Goal: Task Accomplishment & Management: Complete application form

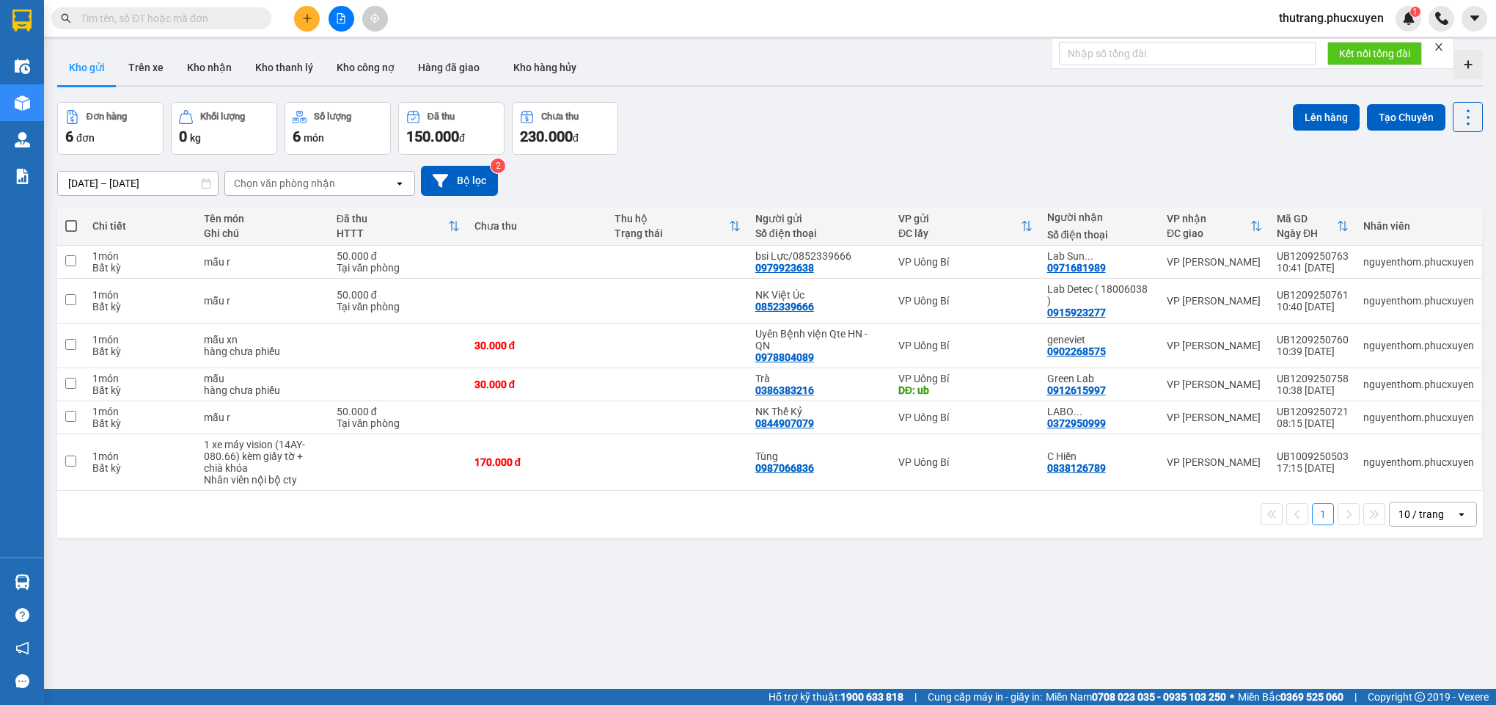
click at [308, 23] on icon "plus" at bounding box center [307, 18] width 10 height 10
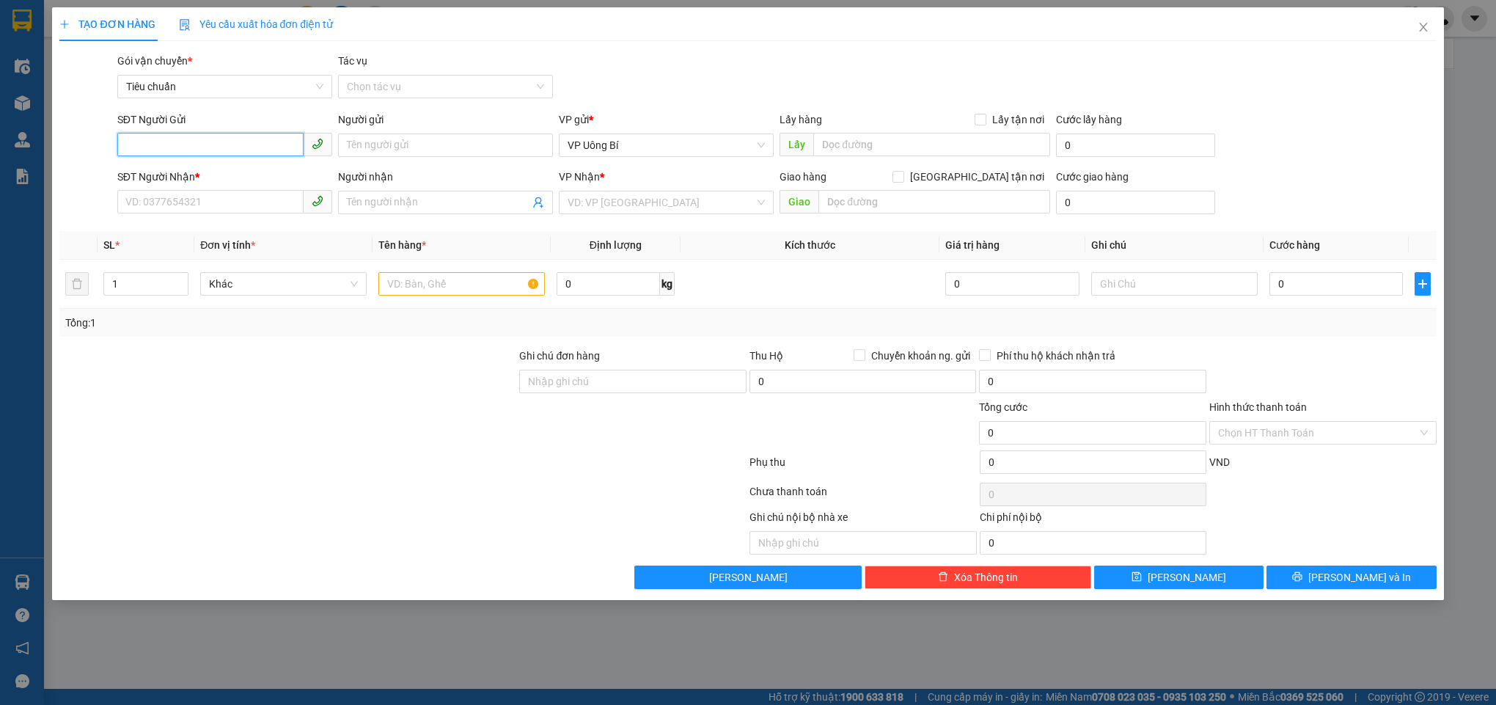
paste input "0358311150"
type input "0358311150"
paste input "0358311150"
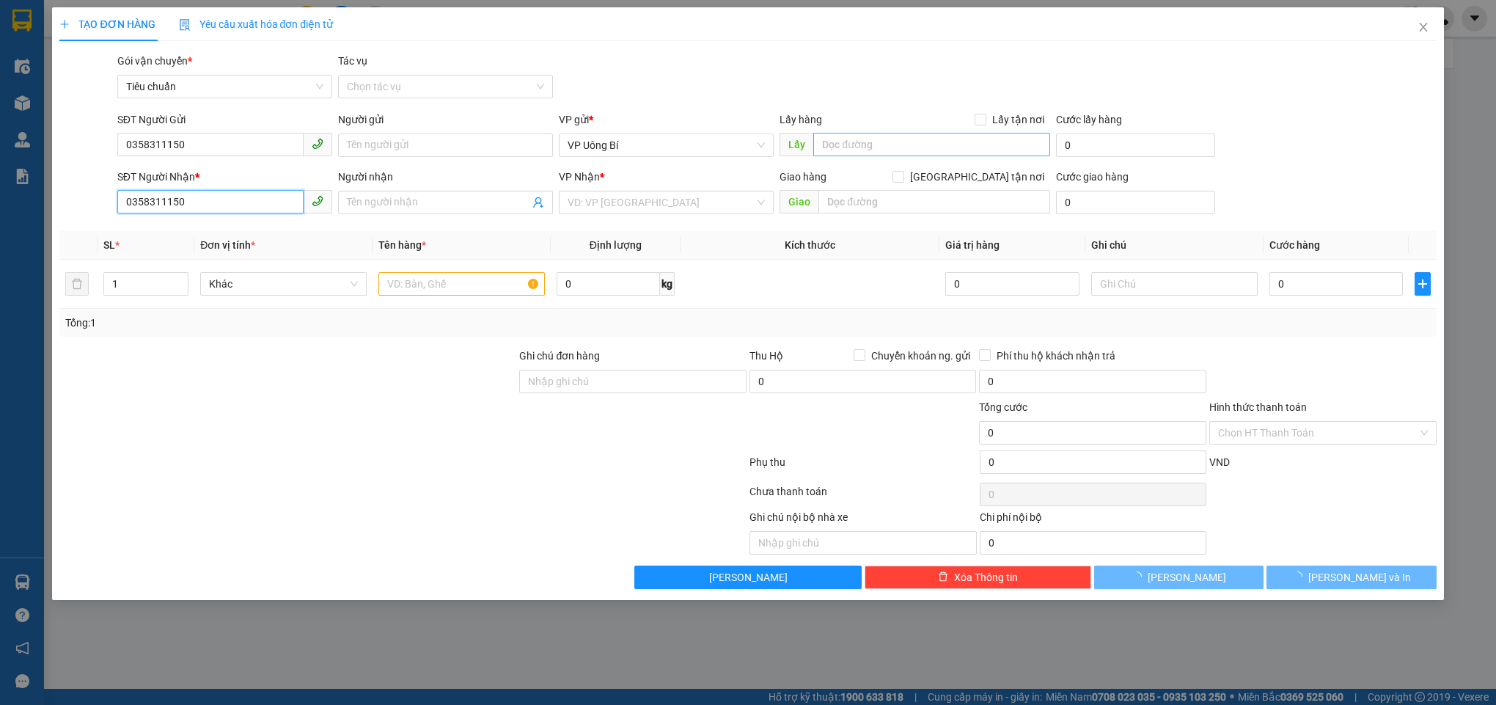
type input "0358311150"
click at [876, 145] on input "text" at bounding box center [931, 144] width 236 height 23
type input "lu"
click at [662, 205] on input "search" at bounding box center [661, 202] width 187 height 22
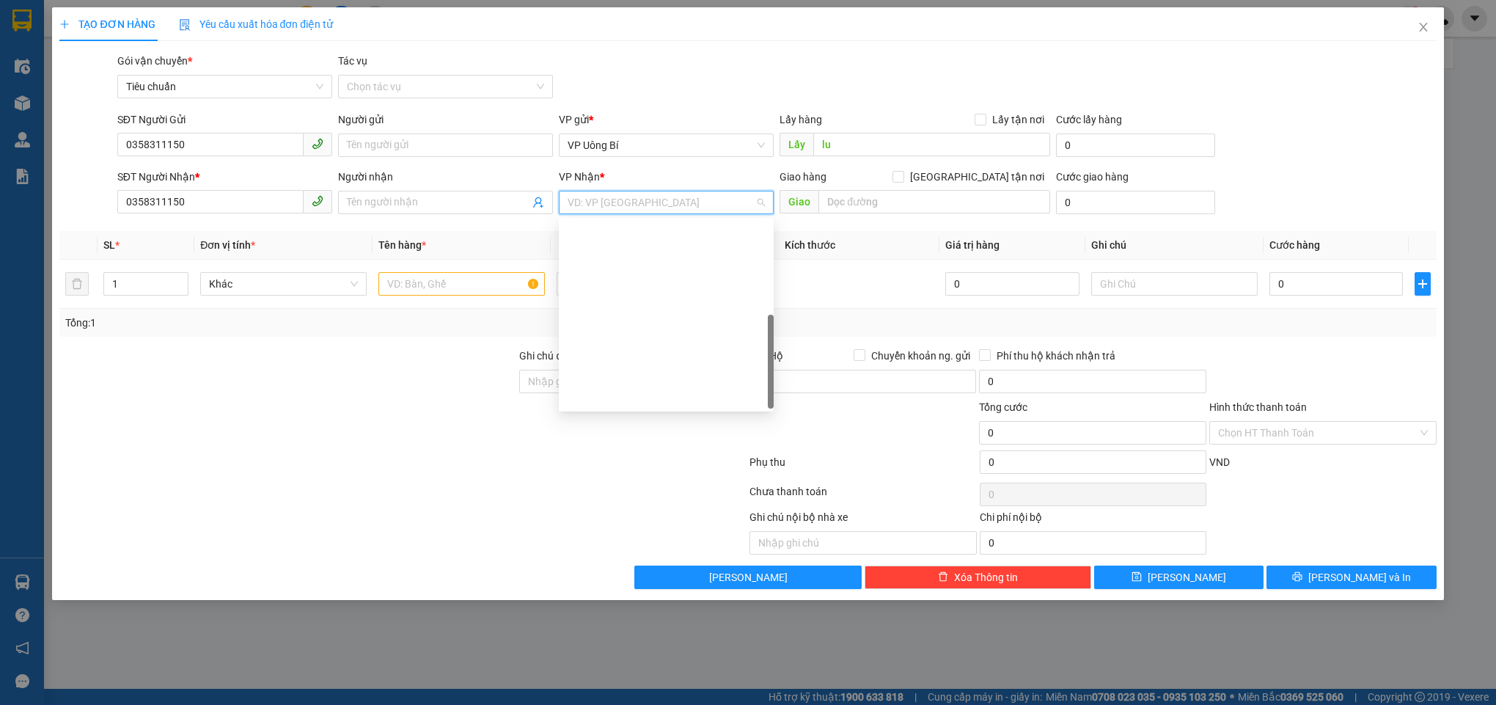
scroll to position [234, 0]
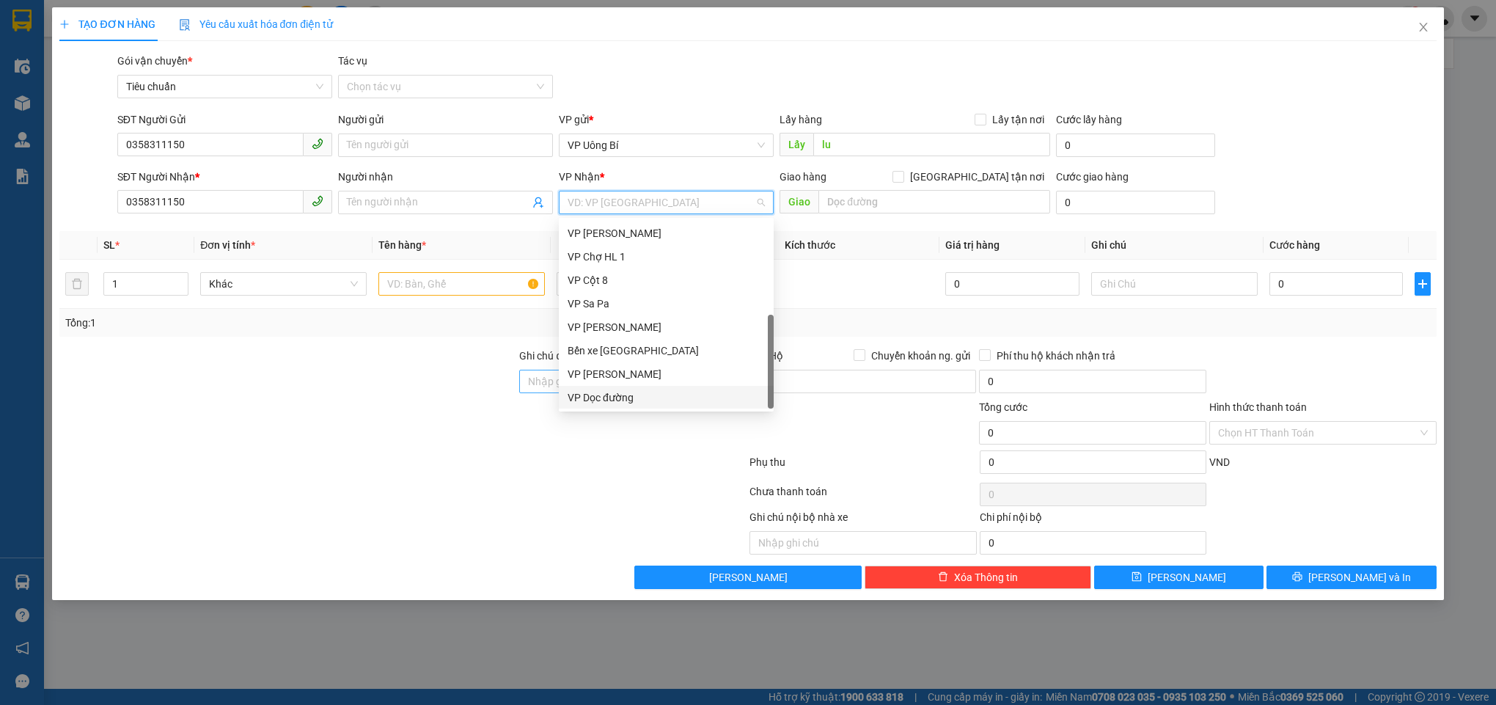
click at [629, 395] on div "VP Dọc đường" at bounding box center [666, 398] width 197 height 16
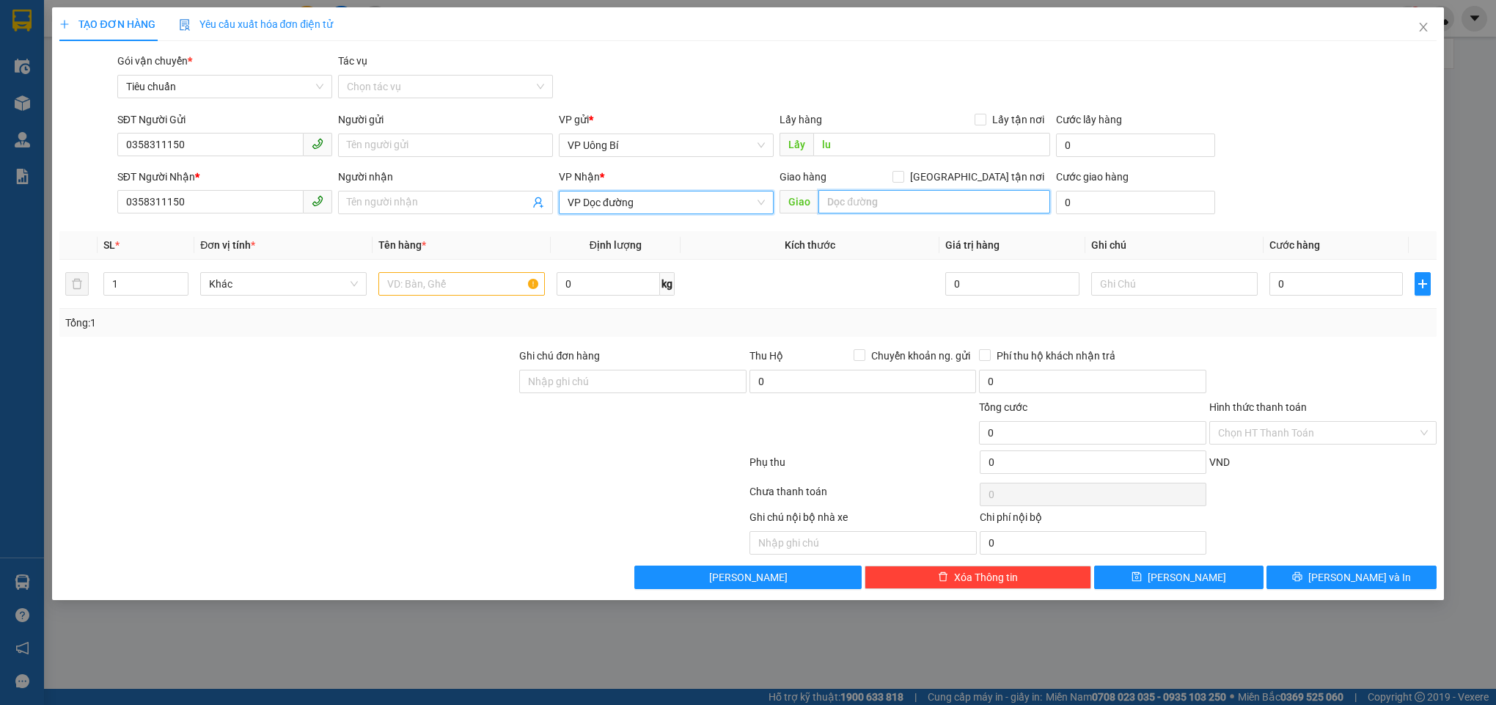
click at [878, 203] on input "text" at bounding box center [934, 201] width 231 height 23
type input "[GEOGRAPHIC_DATA]"
click at [480, 282] on input "text" at bounding box center [461, 283] width 167 height 23
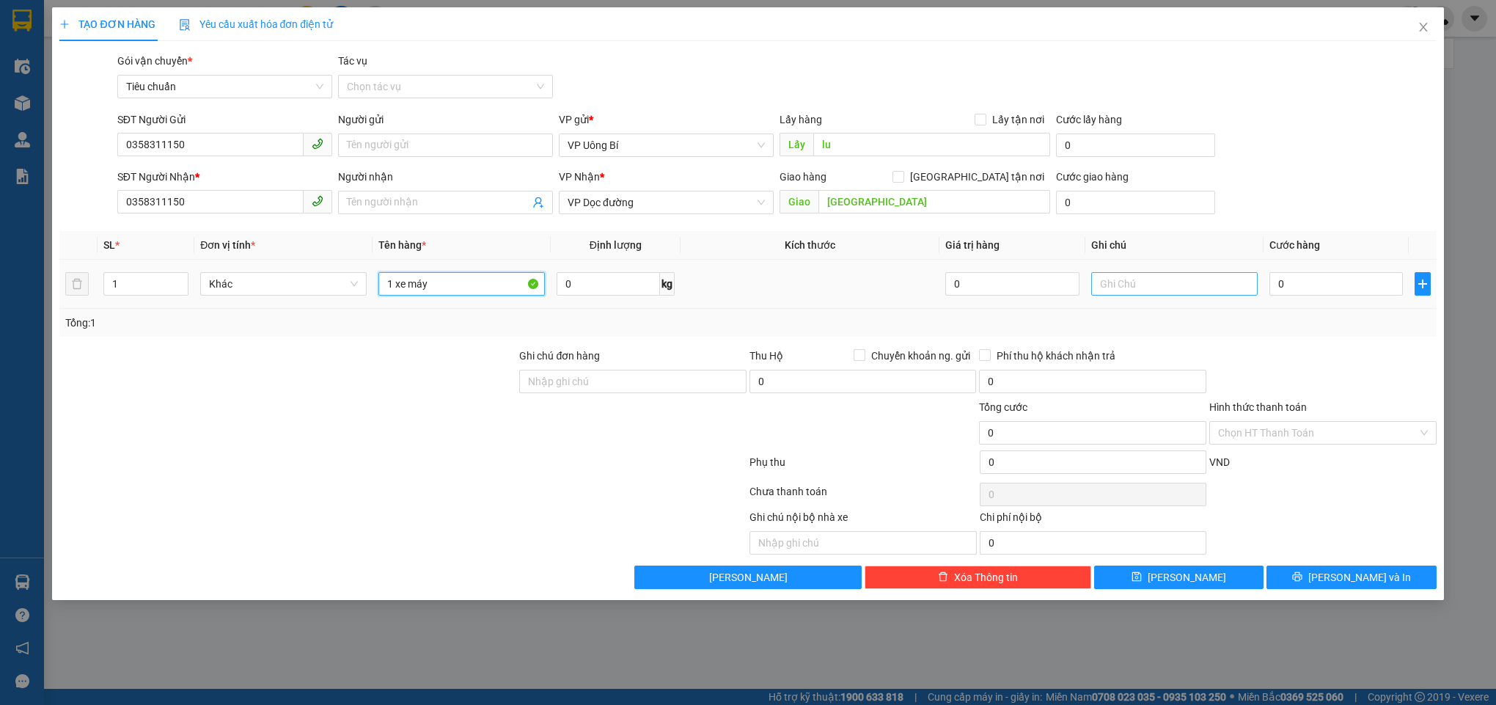
type input "1 xe máy"
click at [1153, 284] on input "text" at bounding box center [1174, 283] width 167 height 23
type input "hàng kèm khách"
click at [1301, 296] on input "0" at bounding box center [1337, 283] width 134 height 23
type input "6"
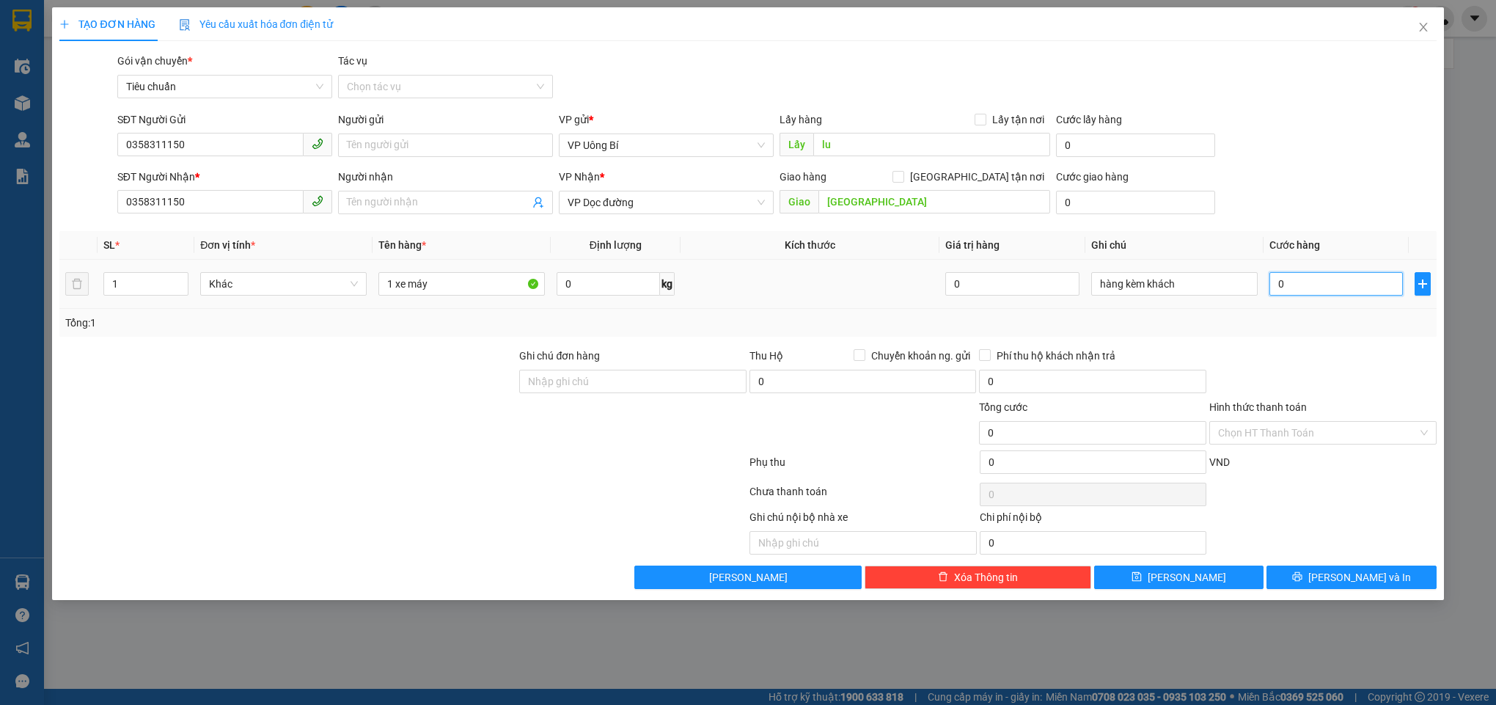
type input "6"
type input "60"
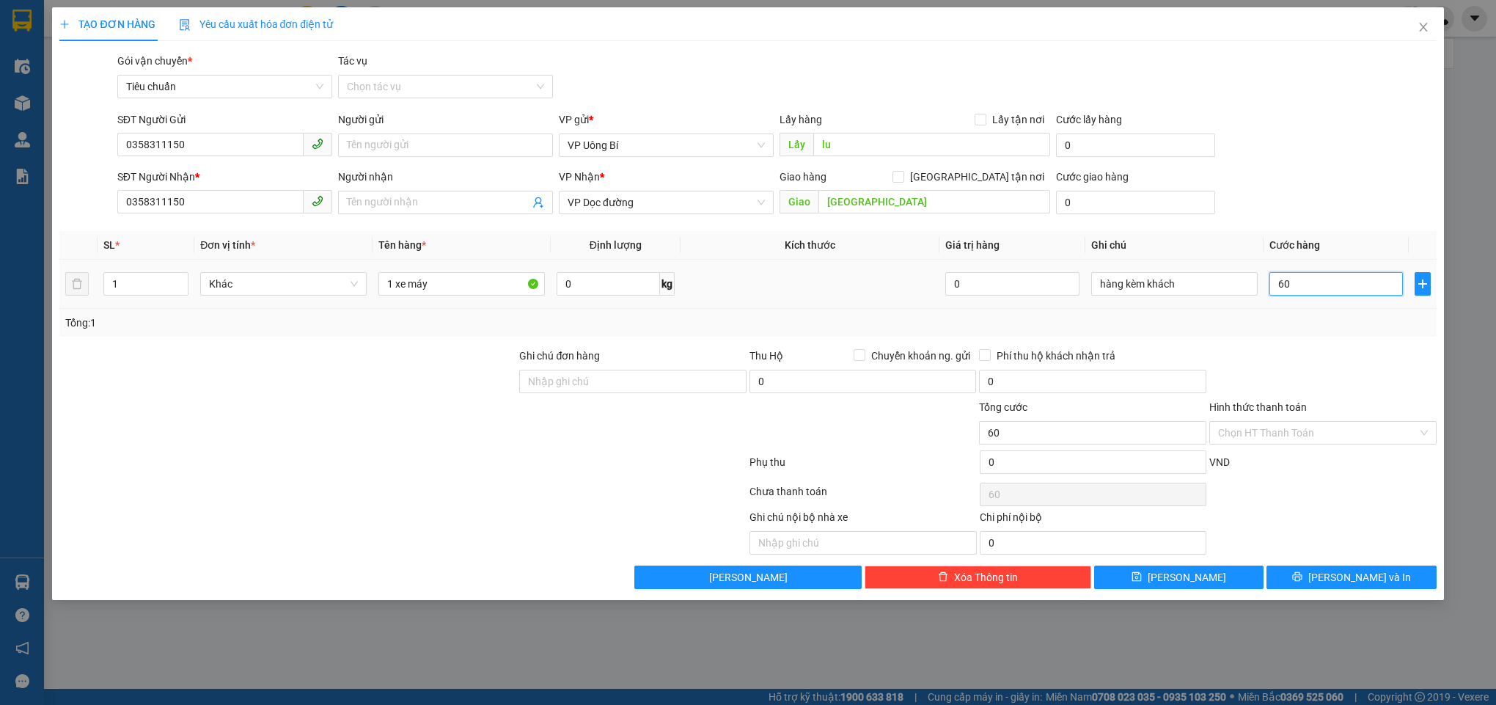
type input "600"
type input "6.000"
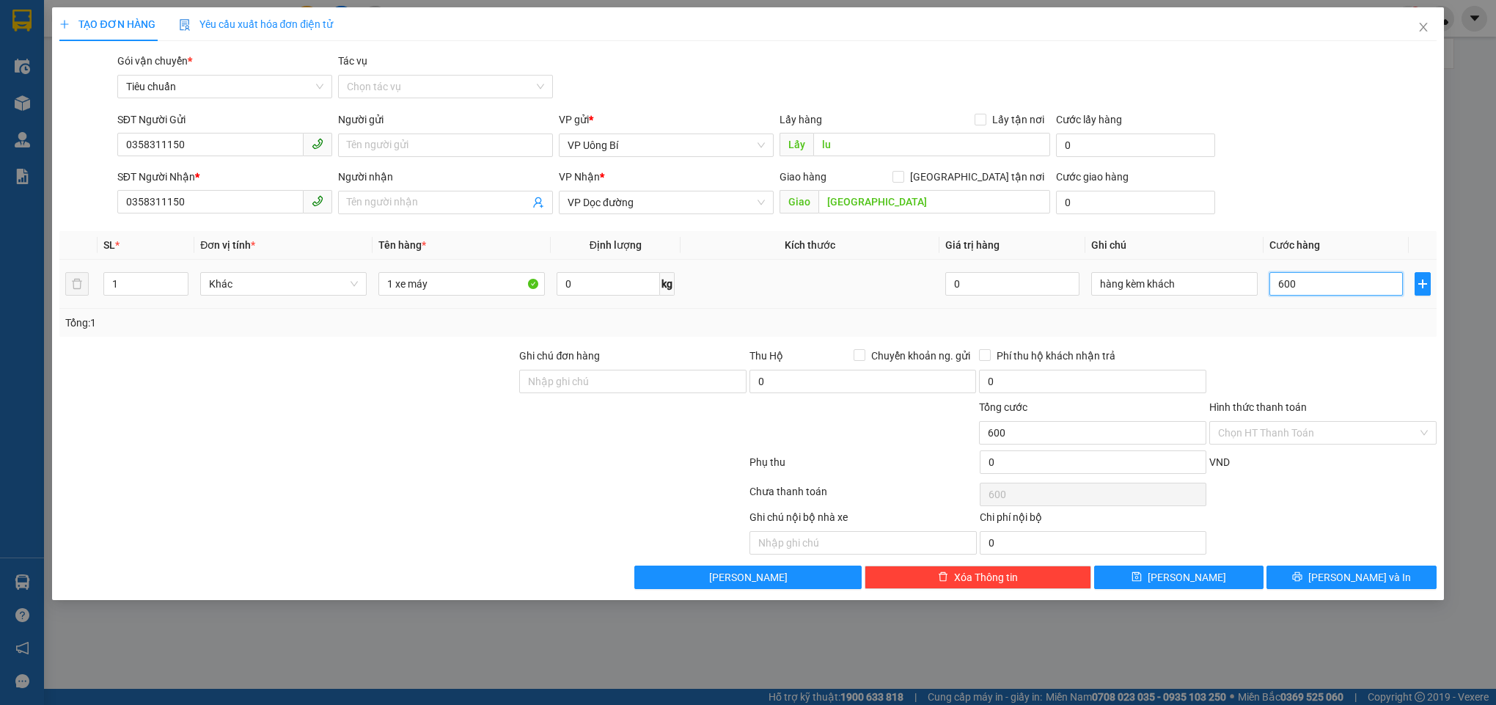
type input "6.000"
type input "60.000"
type input "600.000"
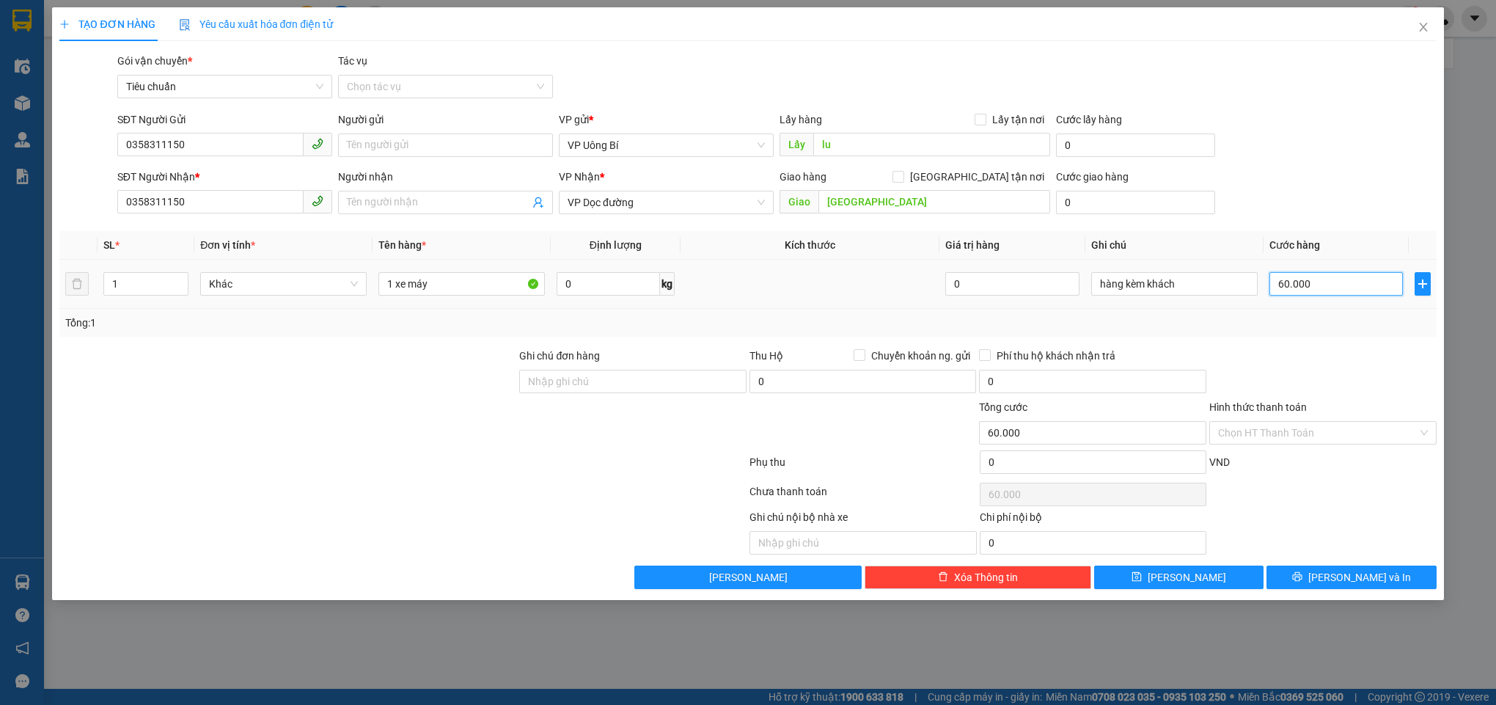
type input "600.000"
click at [1186, 585] on span "[PERSON_NAME]" at bounding box center [1187, 577] width 78 height 16
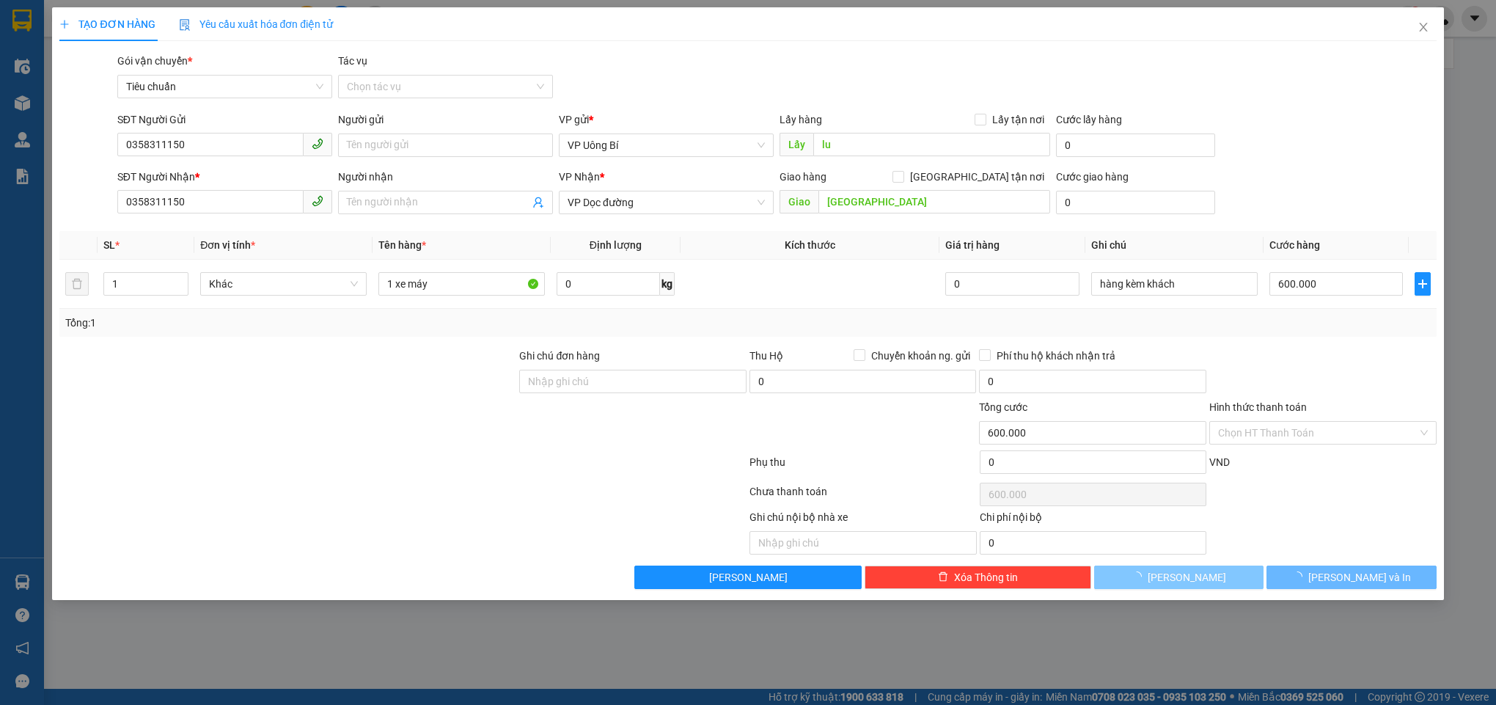
type input "0"
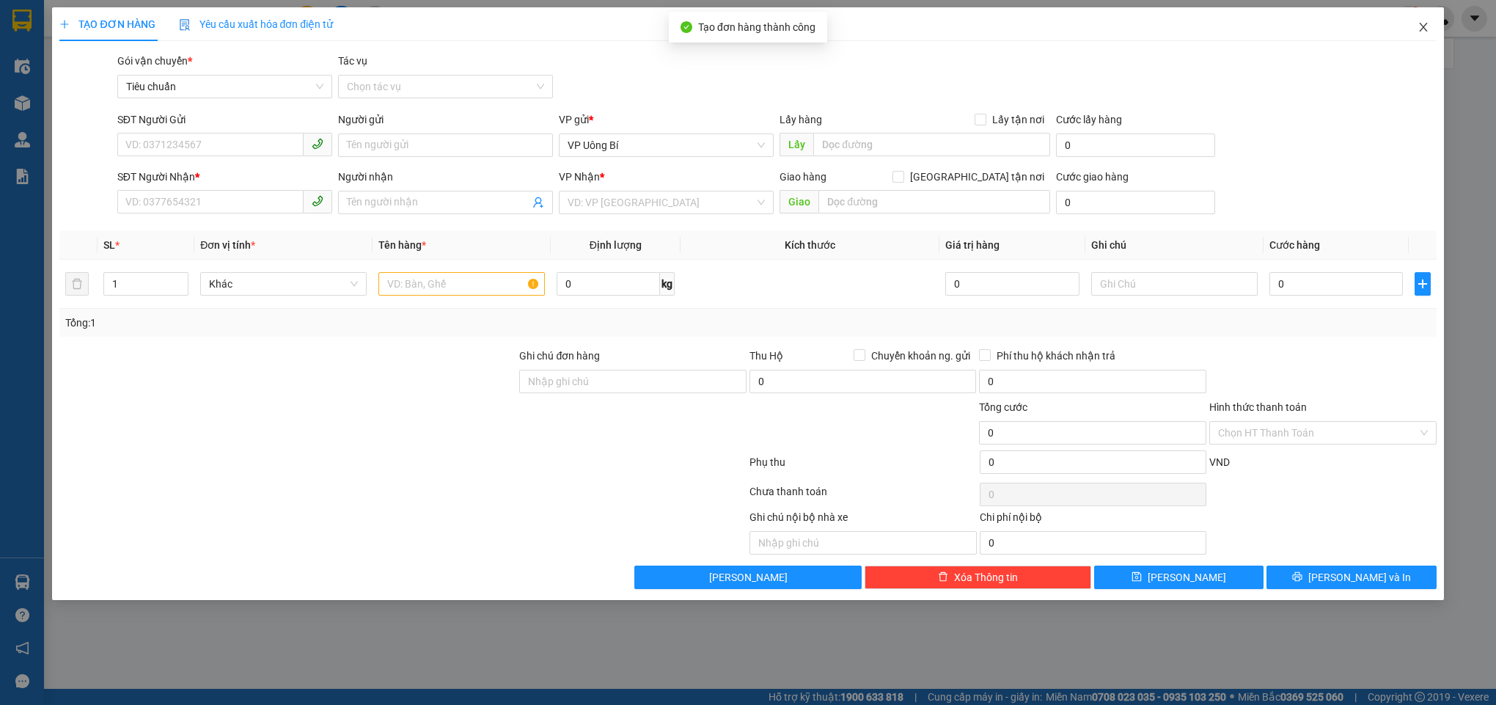
click at [1427, 29] on icon "close" at bounding box center [1424, 27] width 12 height 12
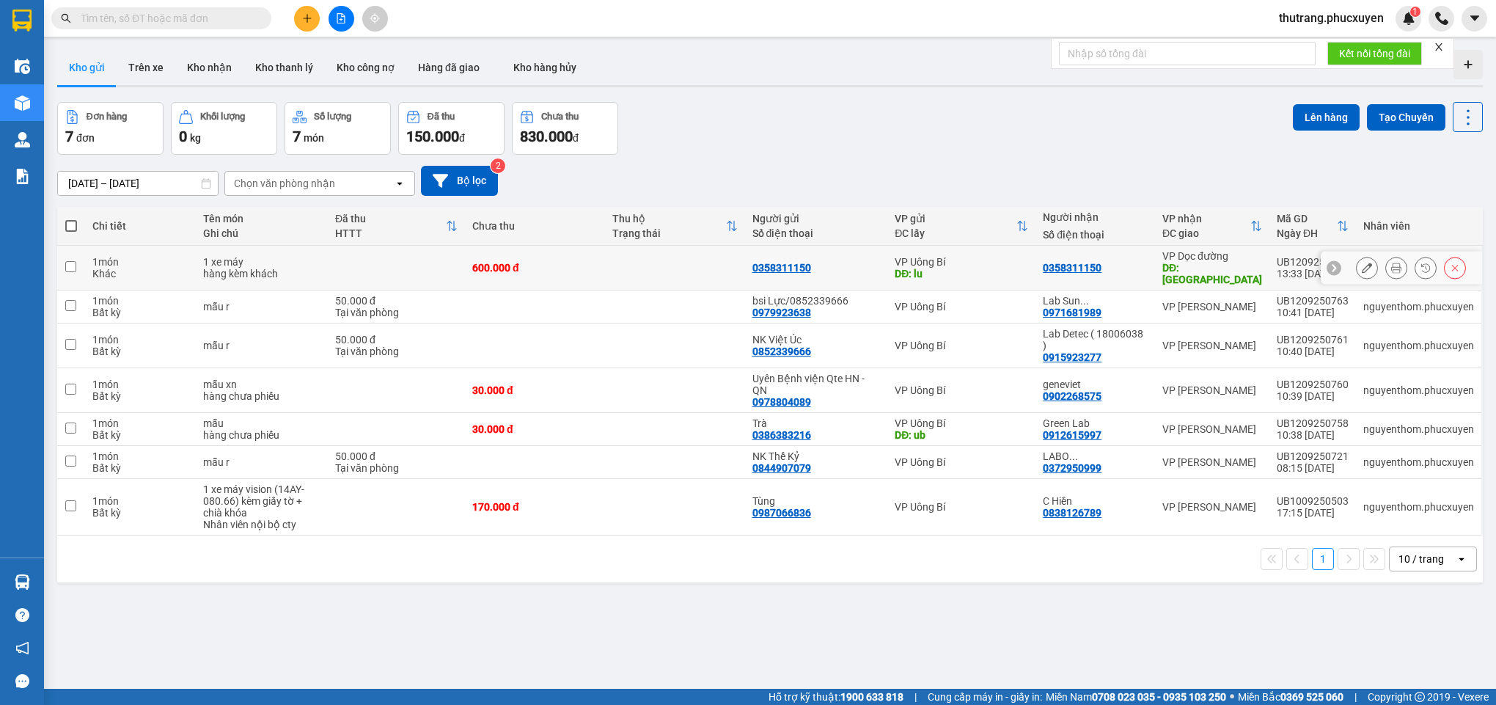
click at [440, 258] on td at bounding box center [396, 268] width 137 height 45
checkbox input "true"
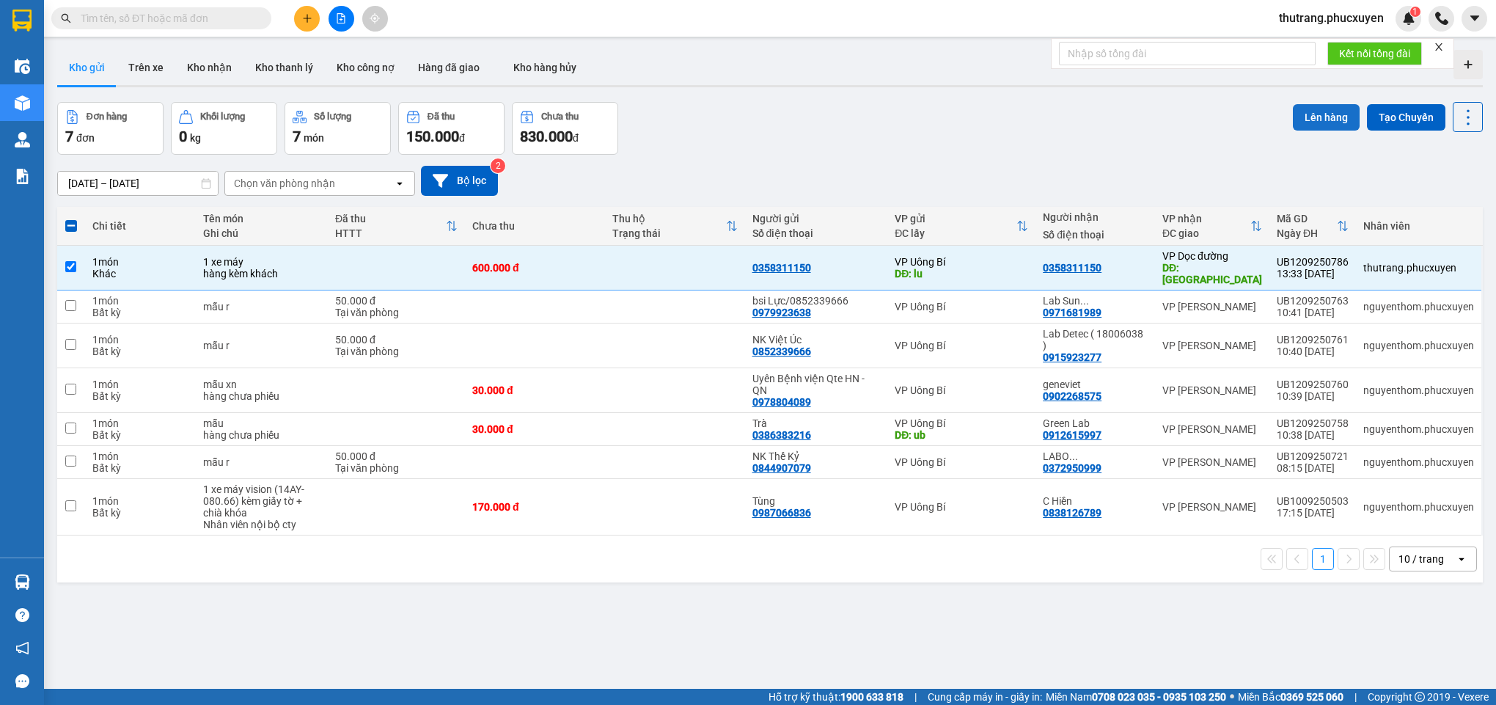
click at [1312, 120] on button "Lên hàng" at bounding box center [1326, 117] width 67 height 26
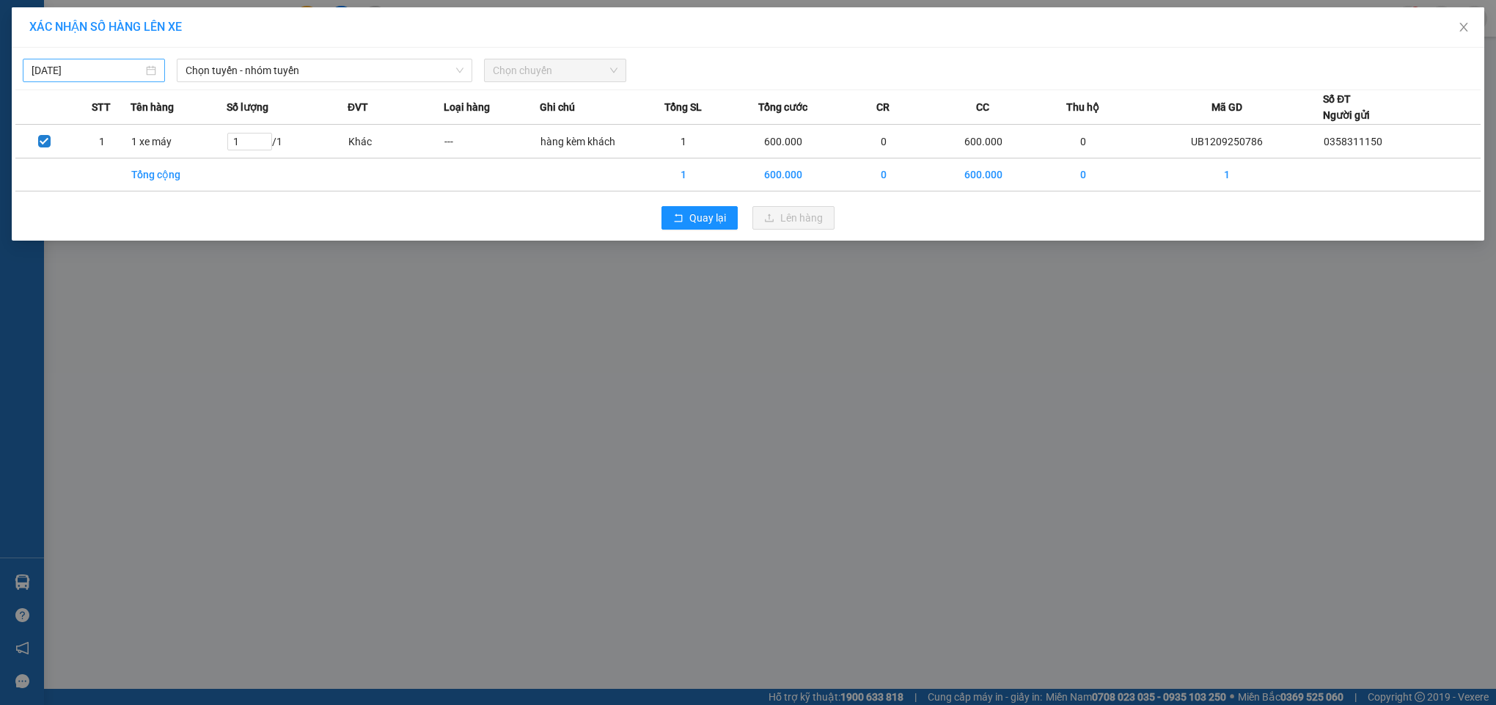
click at [117, 79] on div "[DATE]" at bounding box center [94, 70] width 142 height 23
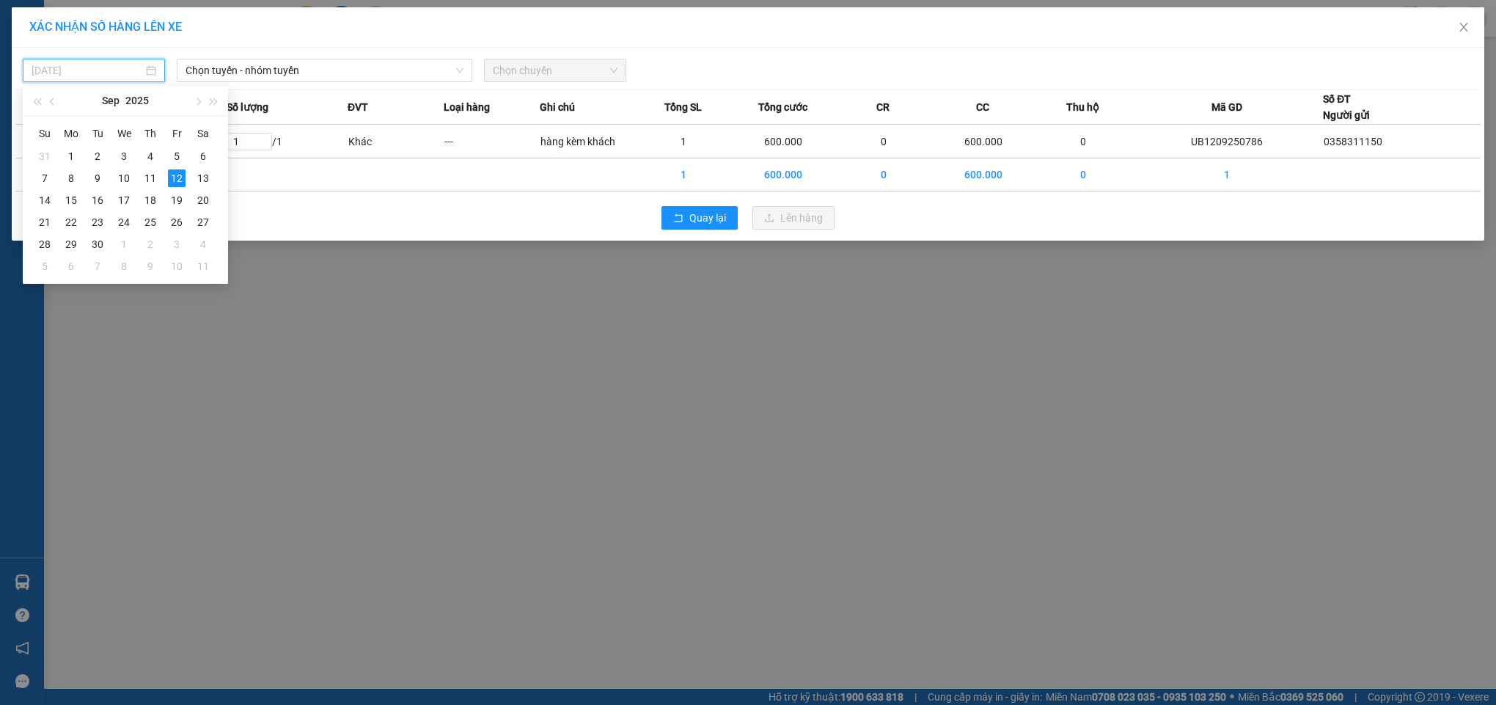
type input "[DATE]"
click at [277, 78] on span "Chọn tuyến - nhóm tuyến" at bounding box center [325, 70] width 279 height 22
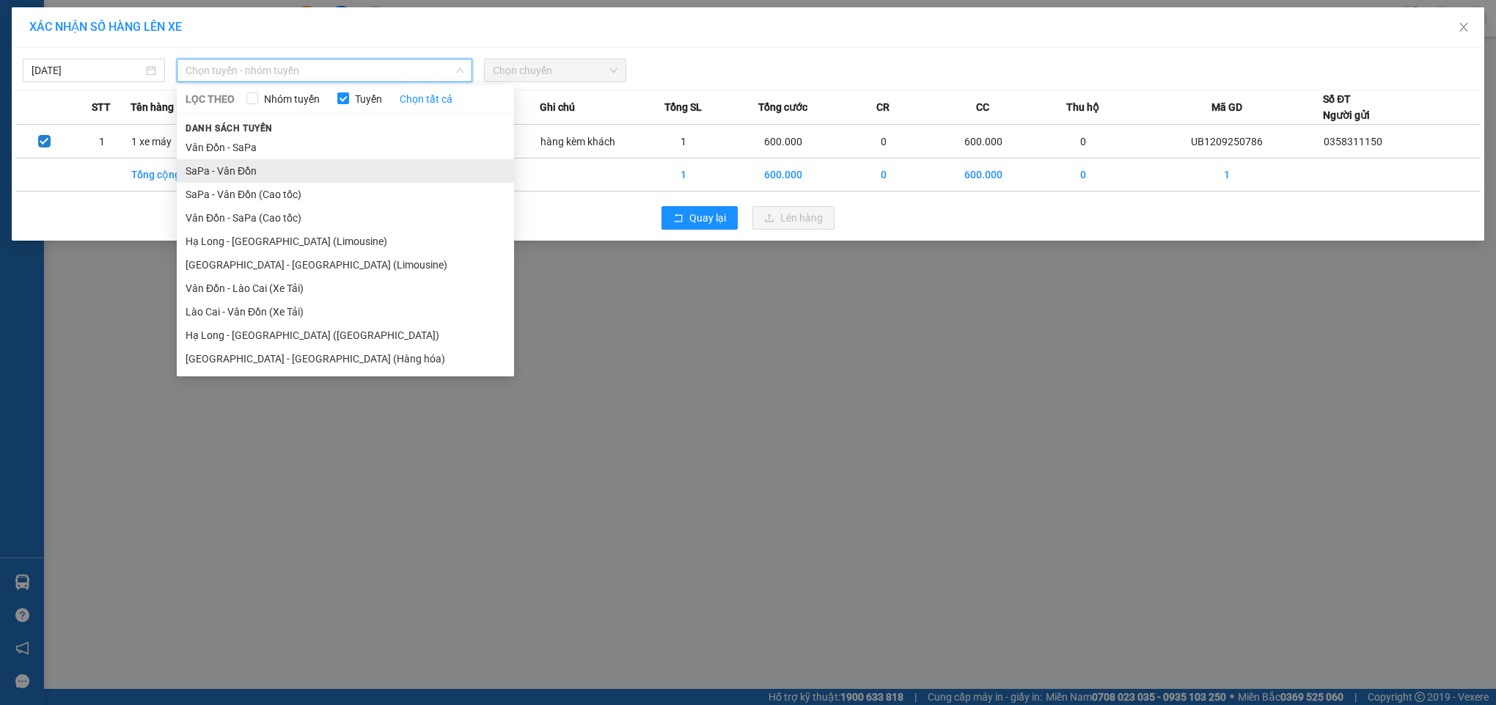
click at [254, 175] on li "SaPa - Vân Đồn" at bounding box center [345, 170] width 337 height 23
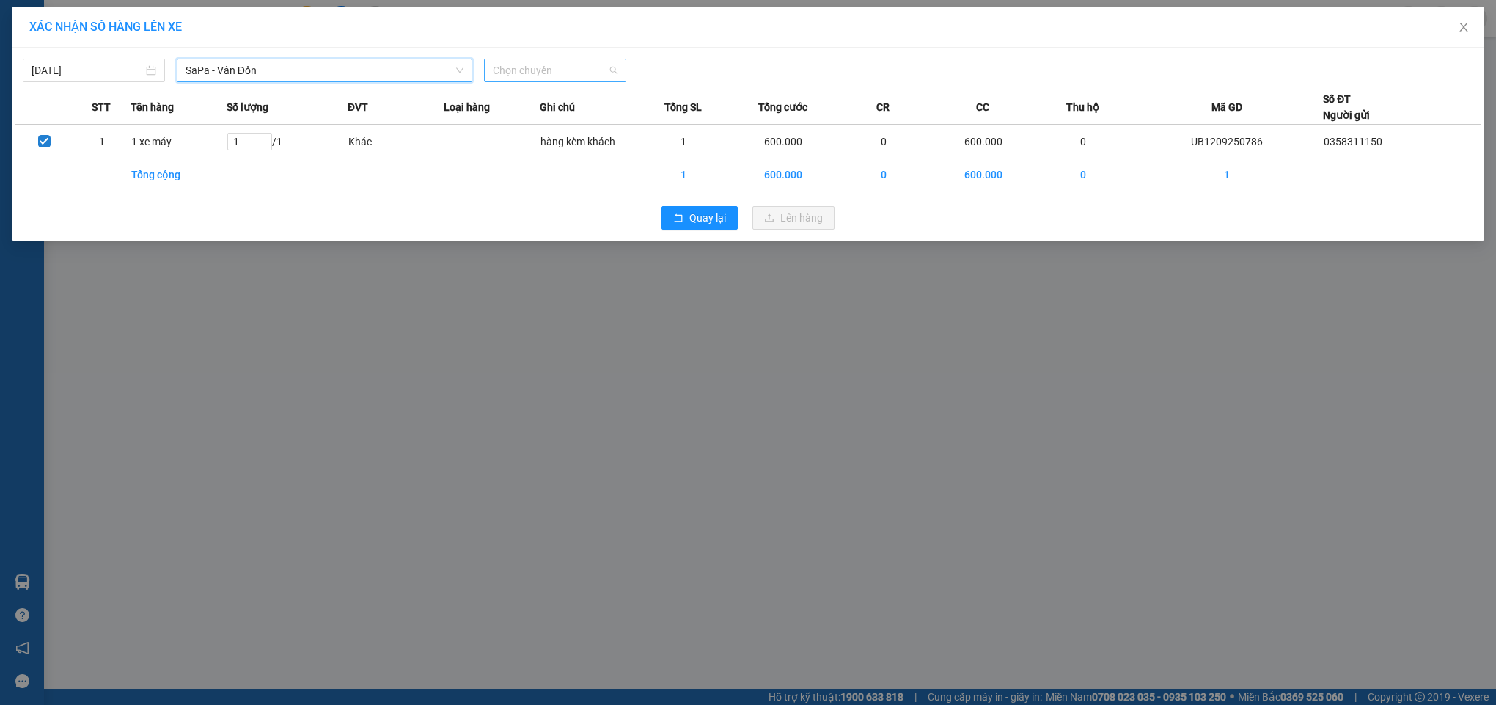
click at [535, 71] on span "Chọn chuyến" at bounding box center [555, 70] width 125 height 22
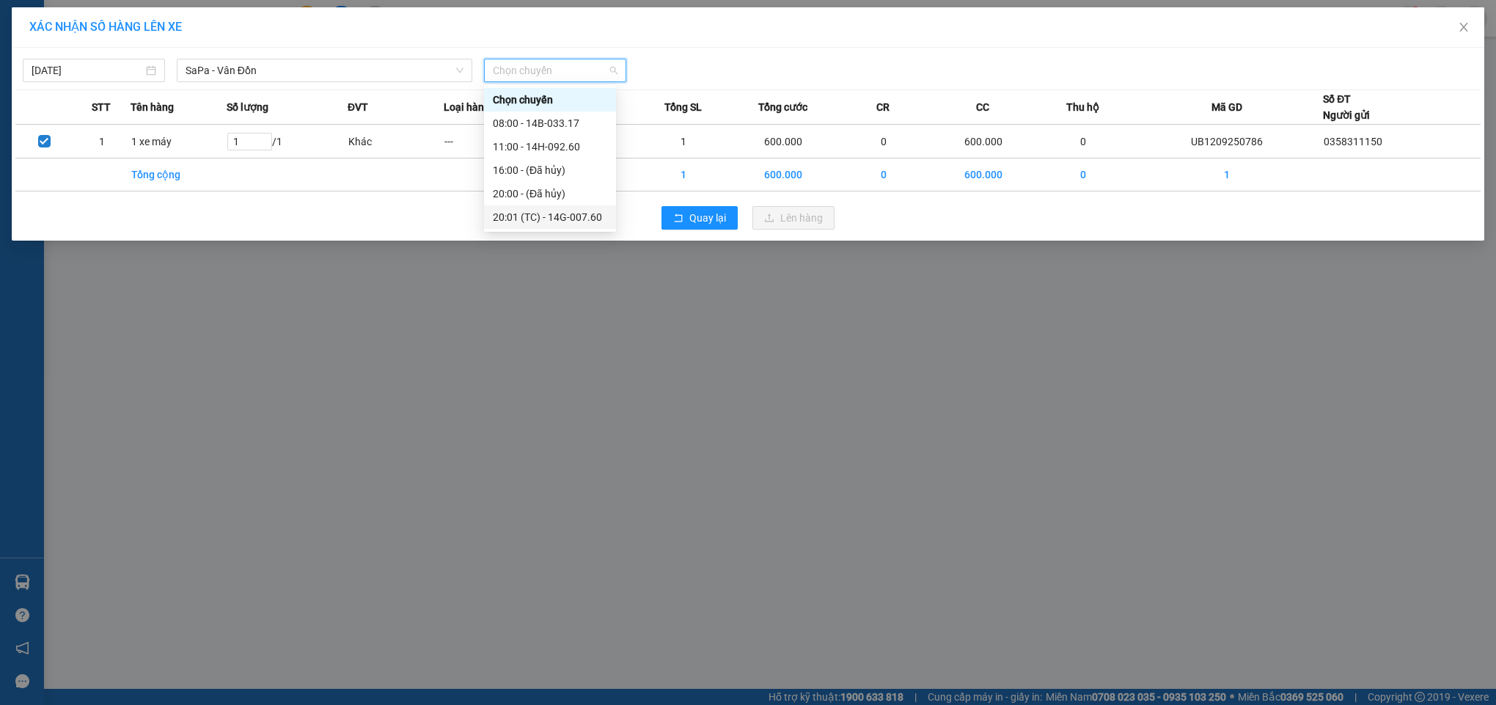
click at [530, 221] on div "20:01 (TC) - 14G-007.60" at bounding box center [550, 217] width 114 height 16
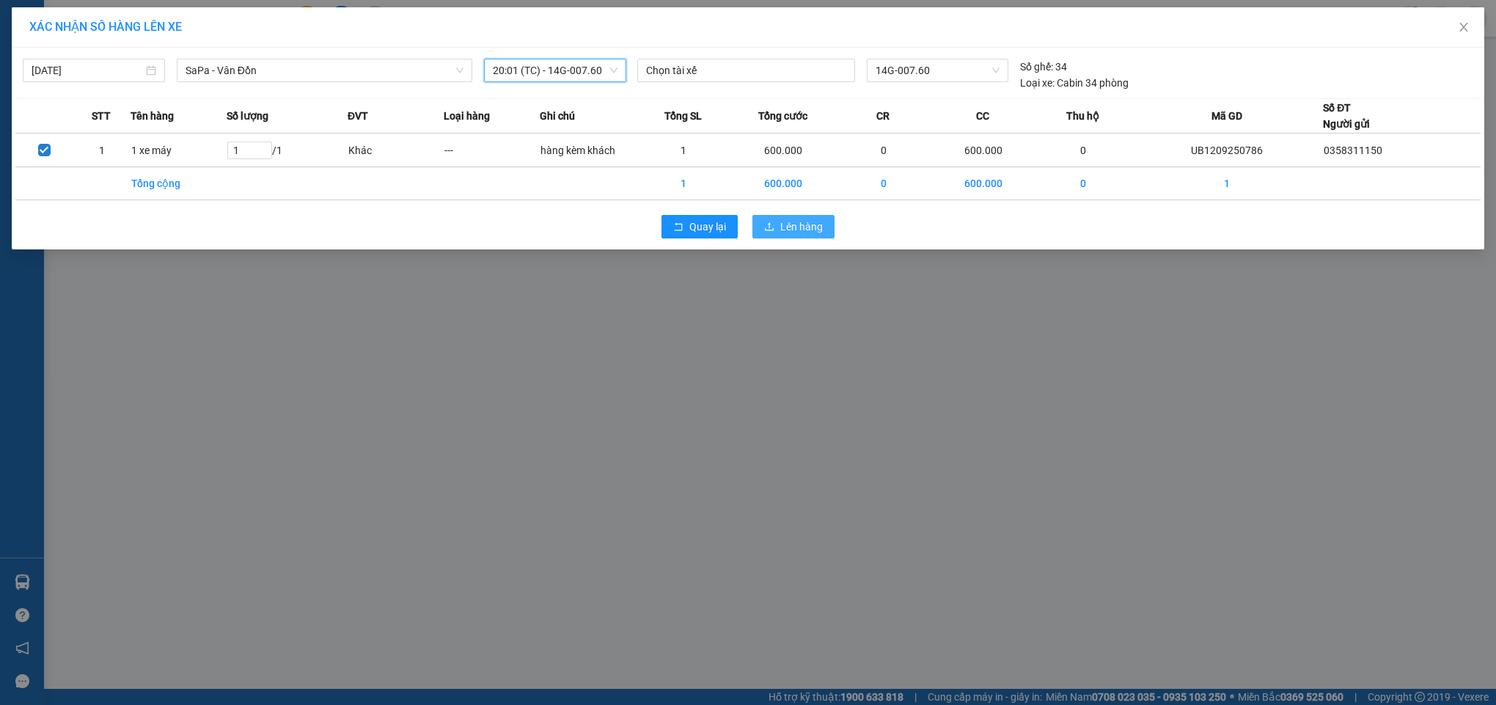
click at [800, 227] on span "Lên hàng" at bounding box center [801, 227] width 43 height 16
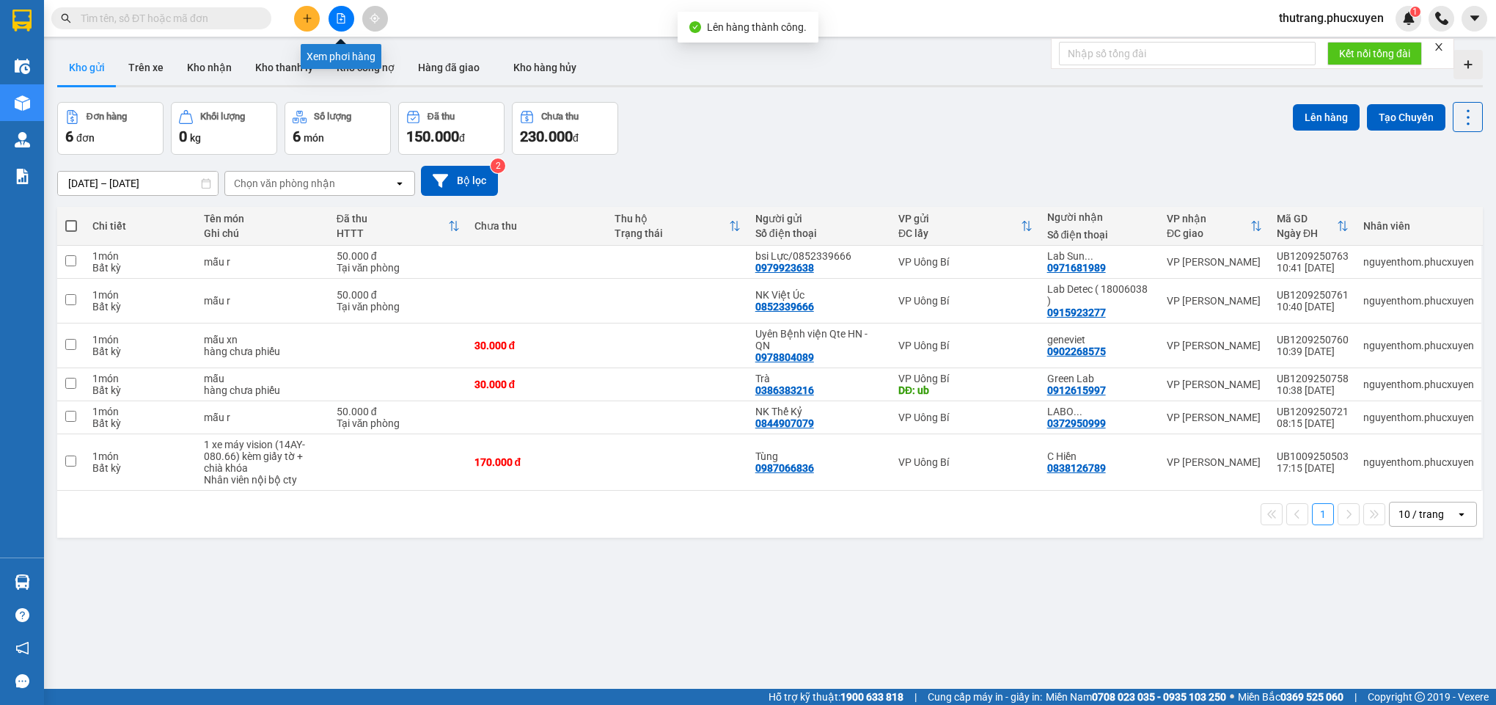
click at [336, 16] on icon "file-add" at bounding box center [341, 18] width 10 height 10
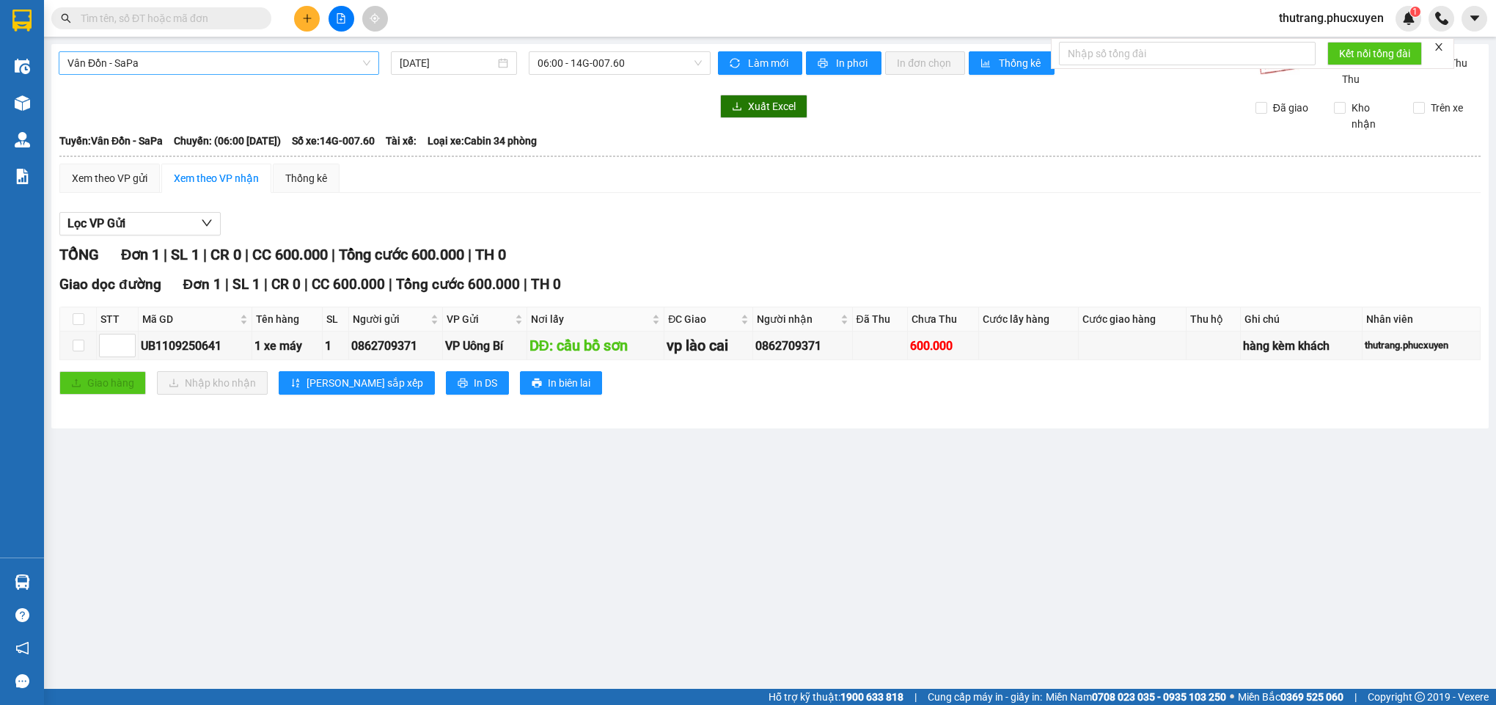
click at [180, 71] on span "Vân Đồn - SaPa" at bounding box center [218, 63] width 303 height 22
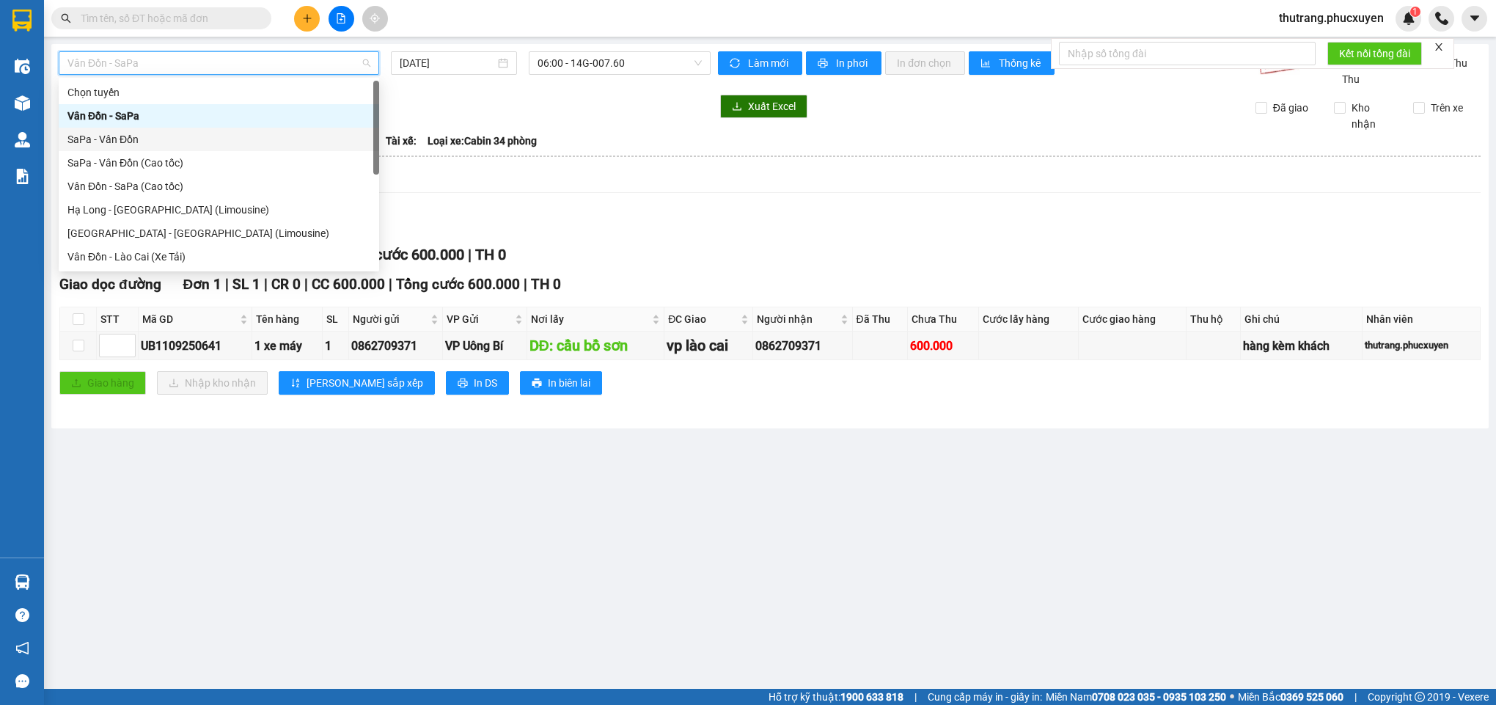
click at [122, 141] on div "SaPa - Vân Đồn" at bounding box center [218, 139] width 303 height 16
type input "[DATE]"
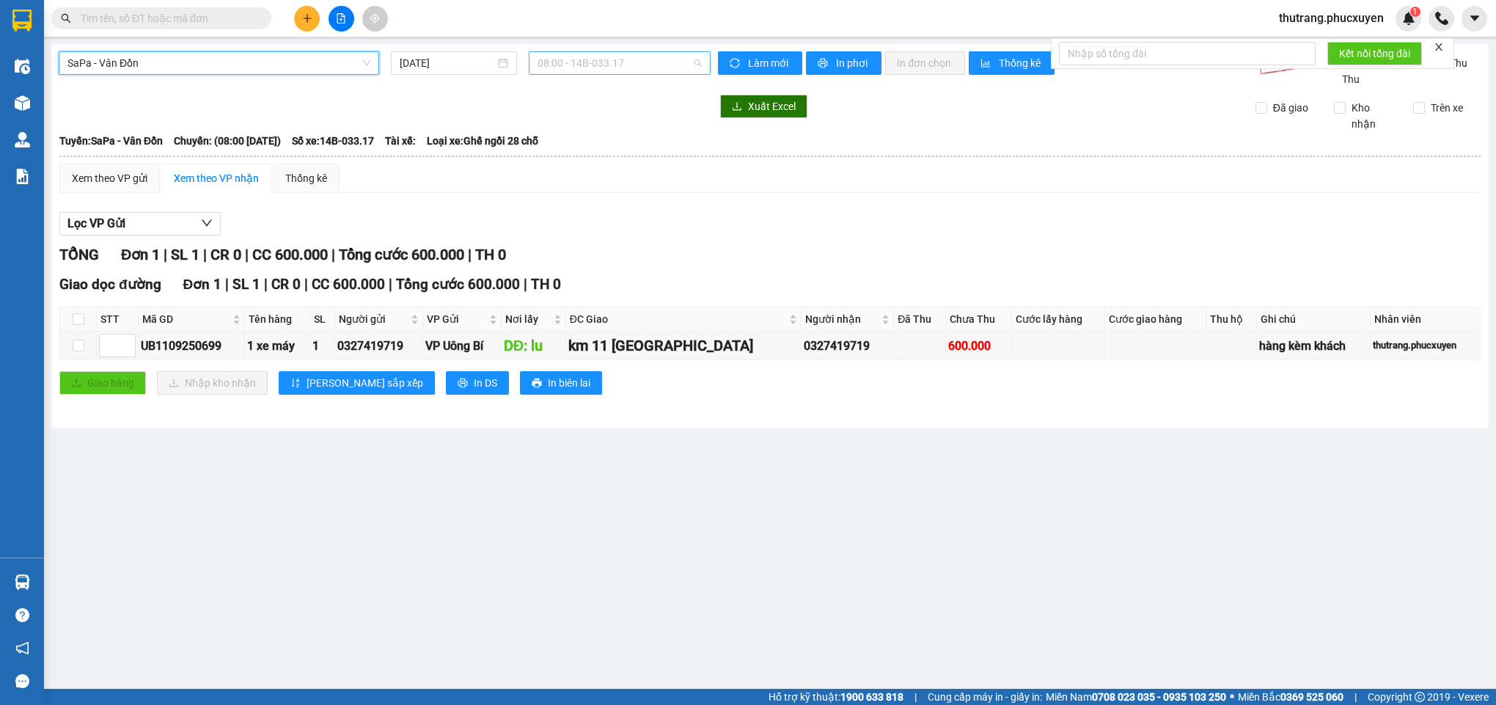
click at [603, 60] on span "08:00 - 14B-033.17" at bounding box center [620, 63] width 164 height 22
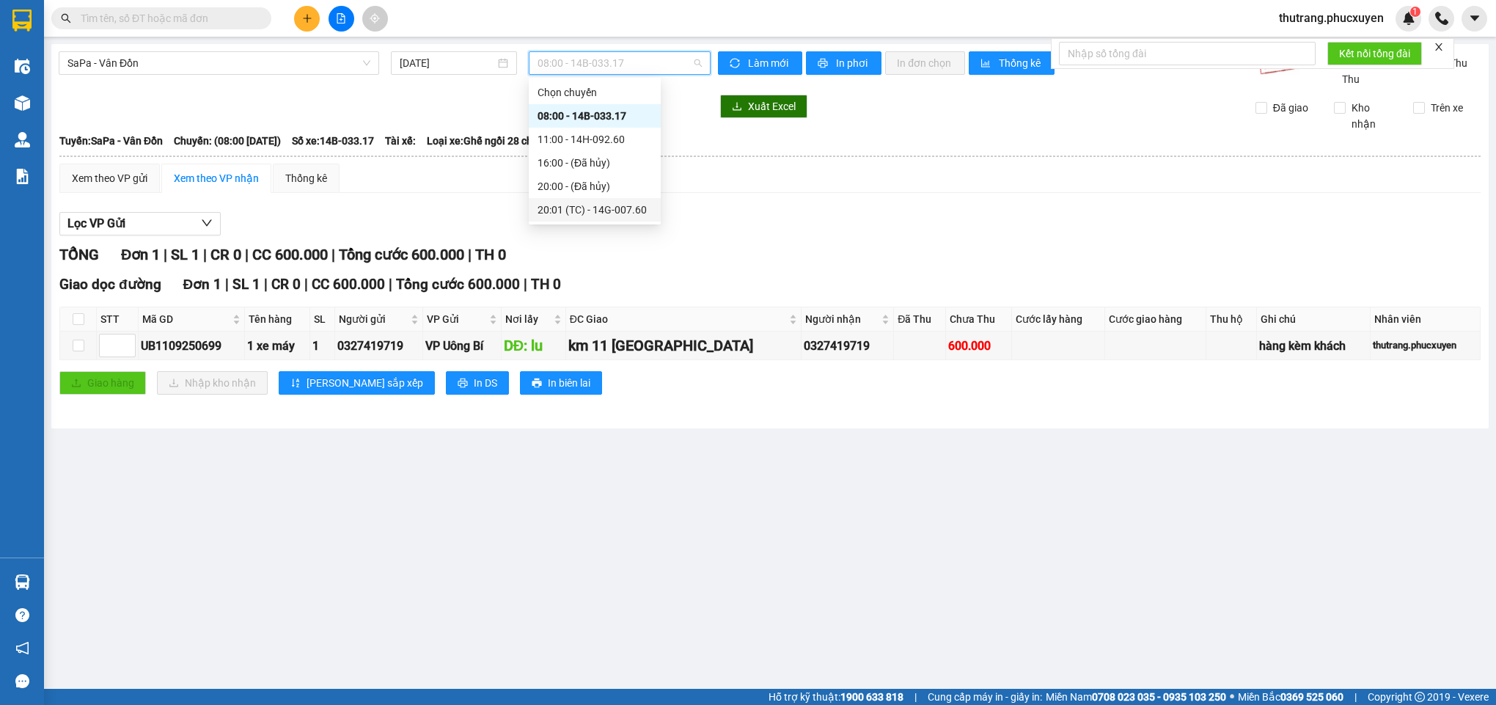
click at [615, 212] on div "20:01 (TC) - 14G-007.60" at bounding box center [595, 210] width 114 height 16
